Goal: Information Seeking & Learning: Learn about a topic

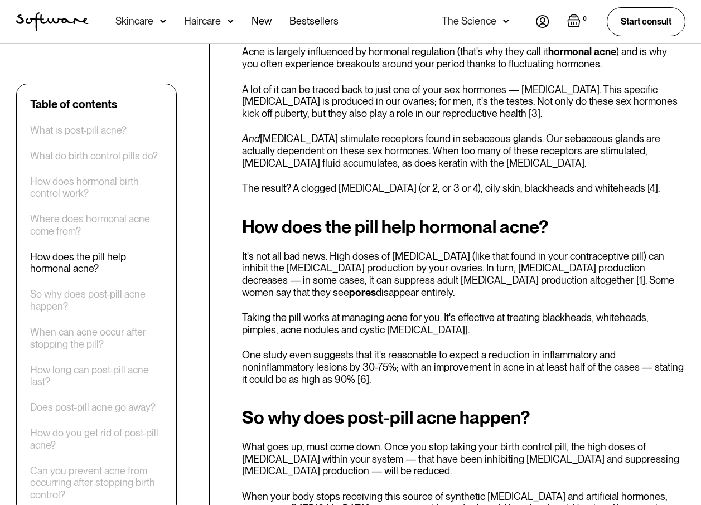
scroll to position [1226, 0]
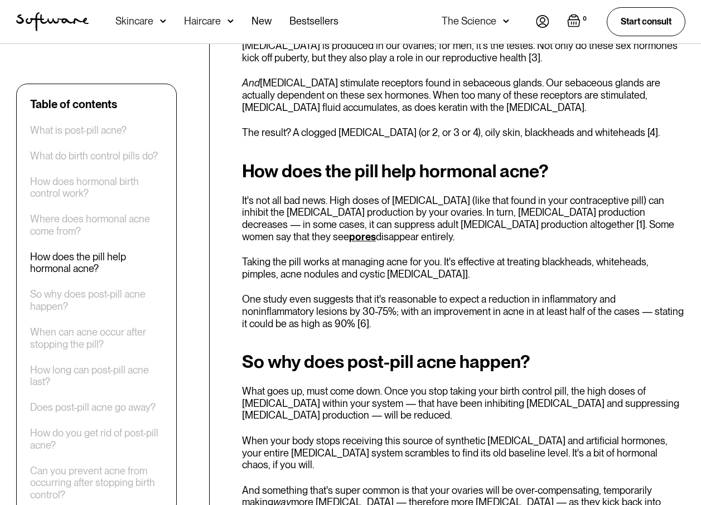
click at [367, 359] on h2 "So why does post-pill acne happen?" at bounding box center [463, 362] width 443 height 20
drag, startPoint x: 315, startPoint y: 333, endPoint x: 311, endPoint y: 328, distance: 5.9
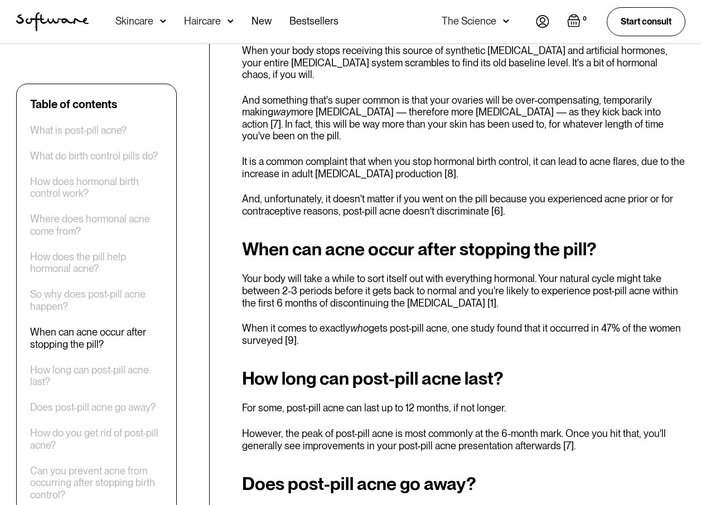
click at [327, 285] on div "When can acne occur after stopping the pill? Your body will take a while to sor…" at bounding box center [463, 292] width 443 height 107
click at [326, 285] on div "When can acne occur after stopping the pill? Your body will take a while to sor…" at bounding box center [463, 292] width 443 height 107
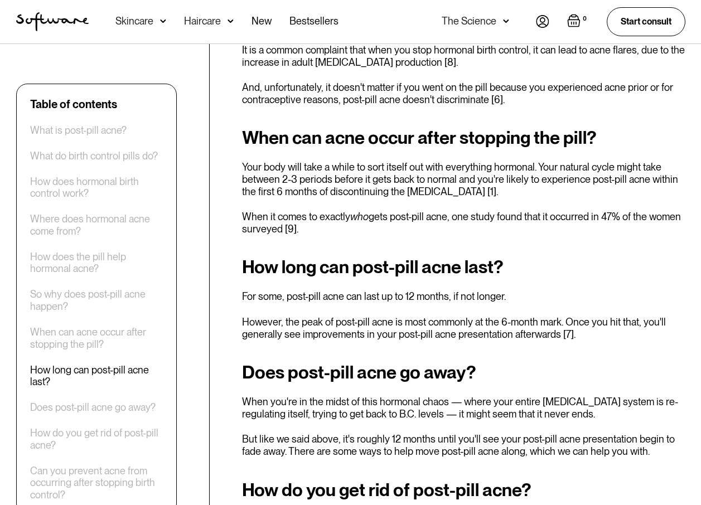
click at [346, 257] on div "How long can post-pill acne last? For some, post-pill acne can last up to 12 mo…" at bounding box center [463, 298] width 443 height 83
click at [347, 290] on p "For some, post-pill acne can last up to 12 months, if not longer." at bounding box center [463, 296] width 443 height 12
click at [348, 290] on p "For some, post-pill acne can last up to 12 months, if not longer." at bounding box center [463, 296] width 443 height 12
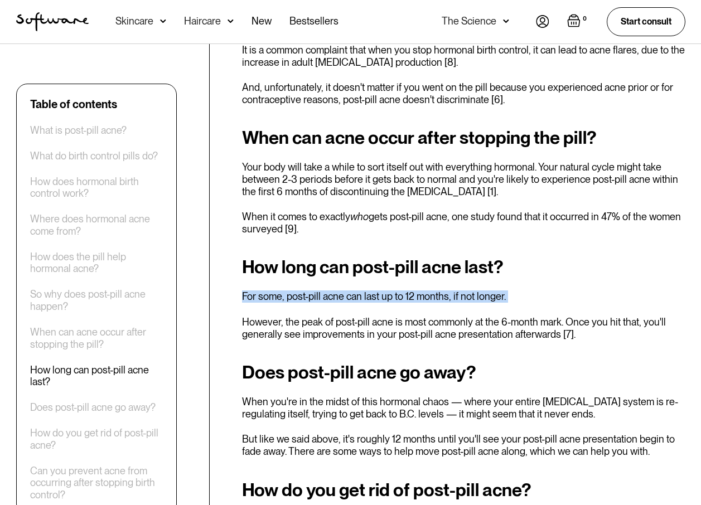
click at [349, 290] on p "For some, post-pill acne can last up to 12 months, if not longer." at bounding box center [463, 296] width 443 height 12
click at [529, 316] on p "However, the peak of post-pill acne is most commonly at the 6-month mark. Once …" at bounding box center [463, 328] width 443 height 24
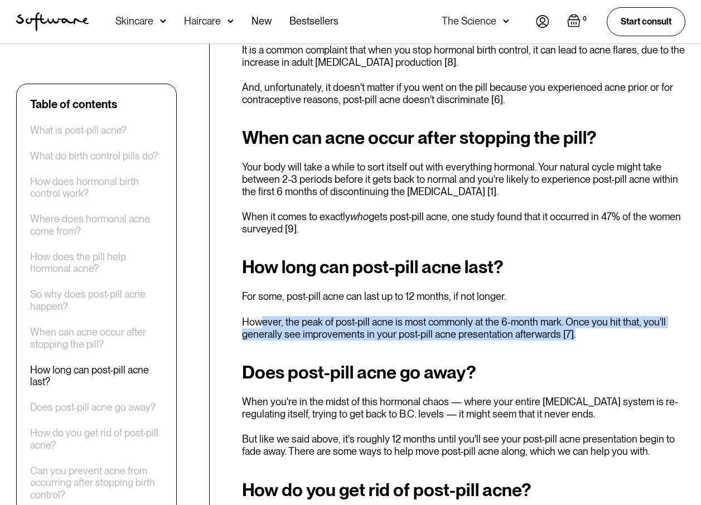
drag, startPoint x: 586, startPoint y: 299, endPoint x: 260, endPoint y: 285, distance: 326.4
click at [260, 316] on p "However, the peak of post-pill acne is most commonly at the 6-month mark. Once …" at bounding box center [463, 328] width 443 height 24
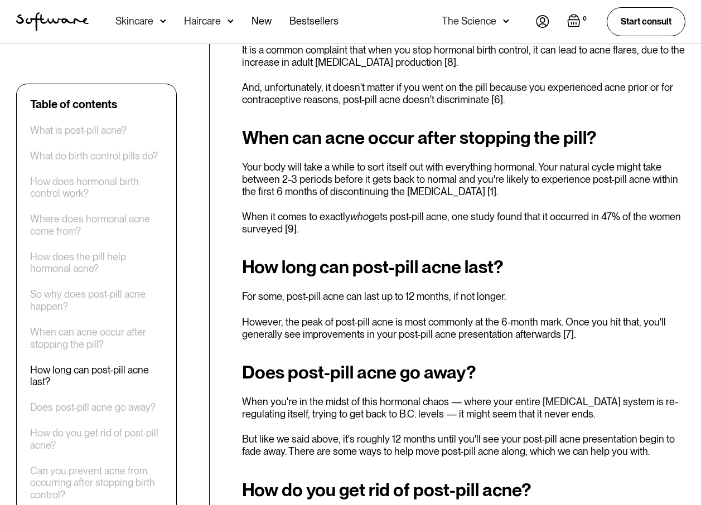
drag, startPoint x: 260, startPoint y: 285, endPoint x: 489, endPoint y: 353, distance: 238.4
click at [458, 362] on div "Does post-pill acne go away? When you're in the midst of this hormonal chaos — …" at bounding box center [463, 409] width 443 height 95
click at [573, 396] on p "When you're in the midst of this hormonal chaos — where your entire [MEDICAL_DA…" at bounding box center [463, 408] width 443 height 24
drag, startPoint x: 289, startPoint y: 400, endPoint x: 578, endPoint y: 391, distance: 289.4
click at [578, 391] on div "Does post-pill acne go away? When you're in the midst of this hormonal chaos — …" at bounding box center [463, 409] width 443 height 95
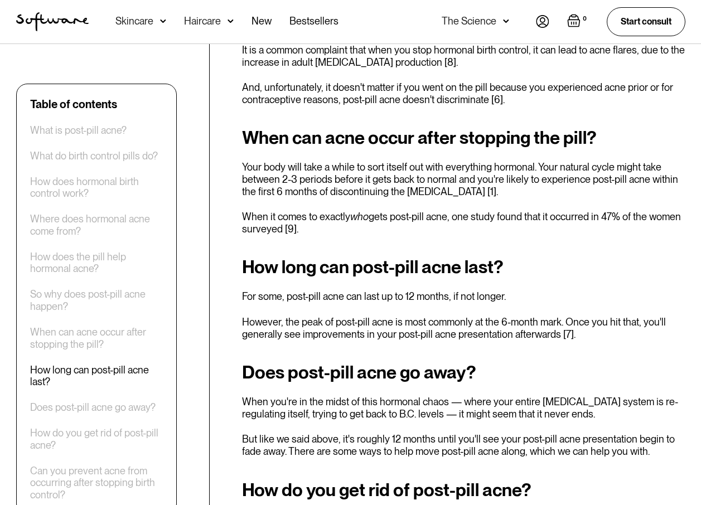
drag, startPoint x: 578, startPoint y: 391, endPoint x: 461, endPoint y: 411, distance: 118.2
click at [461, 433] on p "But like we said above, it's roughly 12 months until you'll see your post-pill …" at bounding box center [463, 445] width 443 height 24
drag, startPoint x: 461, startPoint y: 411, endPoint x: 440, endPoint y: 411, distance: 21.2
click at [440, 433] on p "But like we said above, it's roughly 12 months until you'll see your post-pill …" at bounding box center [463, 445] width 443 height 24
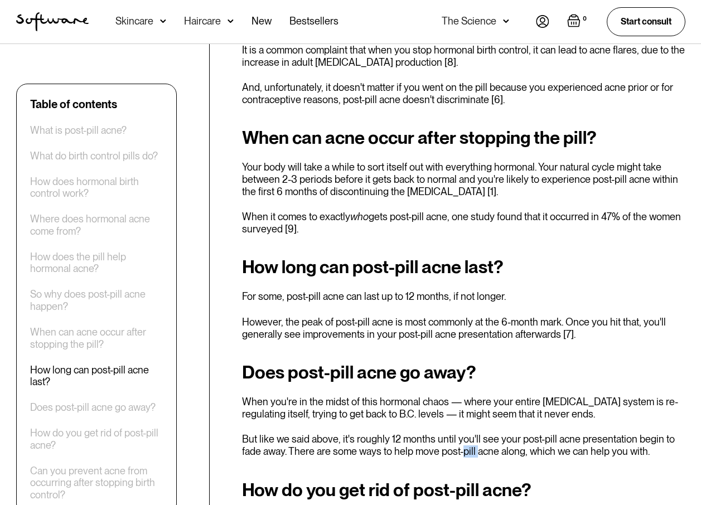
click at [440, 433] on p "But like we said above, it's roughly 12 months until you'll see your post-pill …" at bounding box center [463, 445] width 443 height 24
drag, startPoint x: 440, startPoint y: 411, endPoint x: 462, endPoint y: 423, distance: 24.7
click at [462, 423] on div "Remember the time right before you first went on the contraceptive pill ? B.C. …" at bounding box center [463, 253] width 443 height 3080
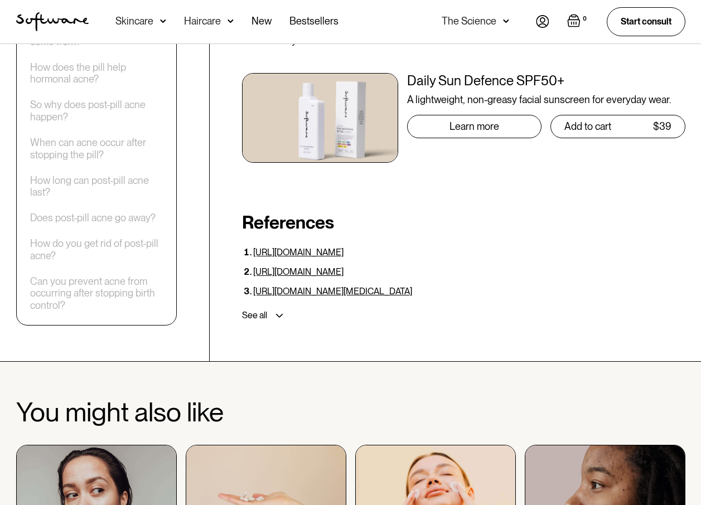
scroll to position [3623, 0]
